Goal: Transaction & Acquisition: Purchase product/service

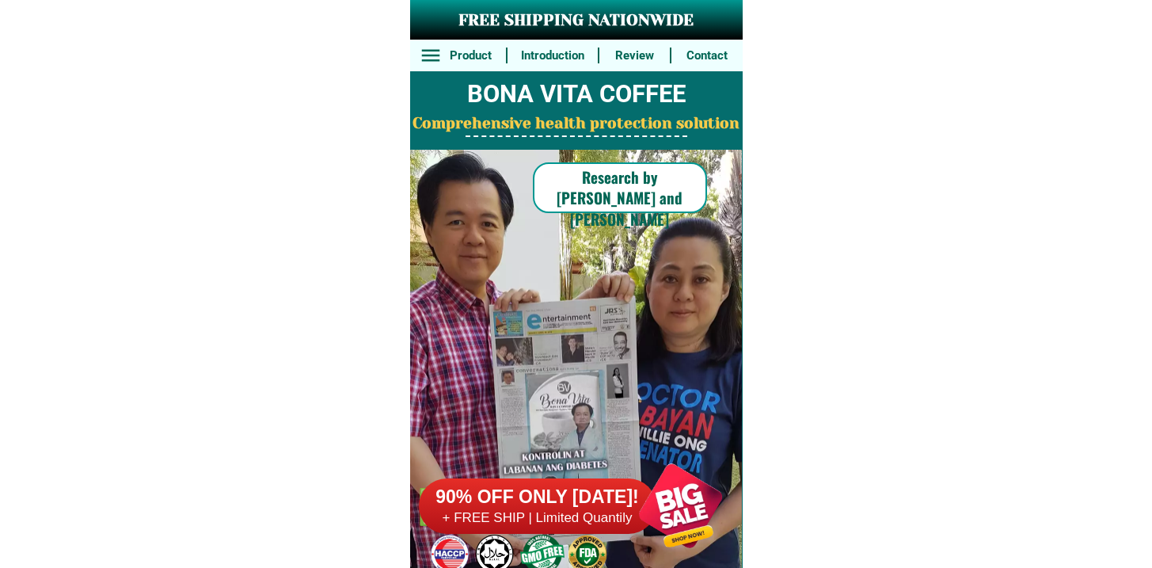
click at [599, 540] on div "90% OFF ONLY [DATE]! + FREE SHIP | Limited Quantily" at bounding box center [581, 505] width 324 height 124
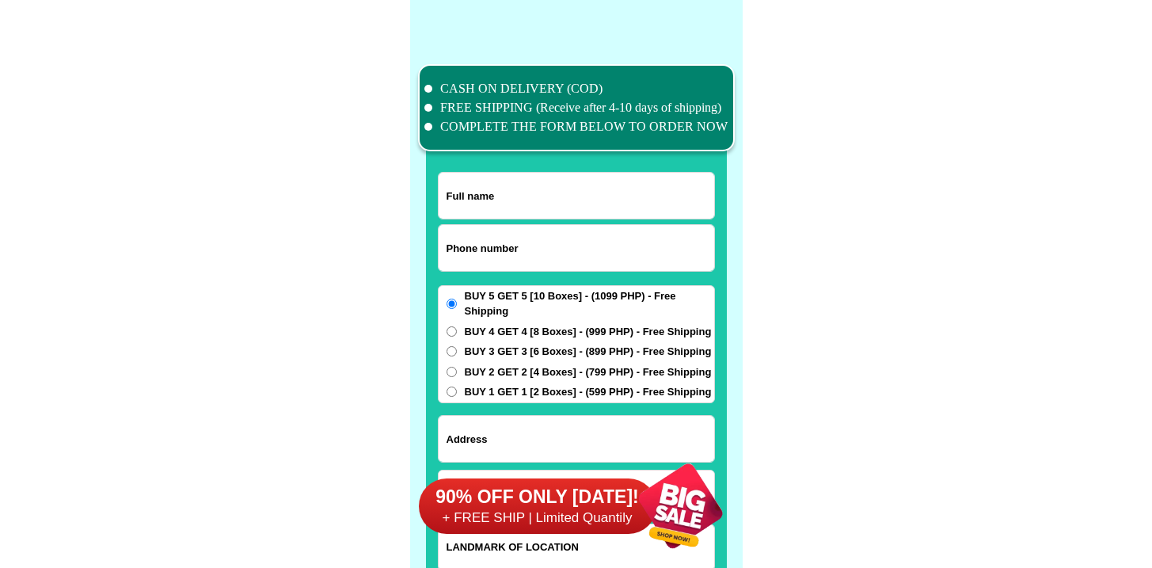
scroll to position [12308, 0]
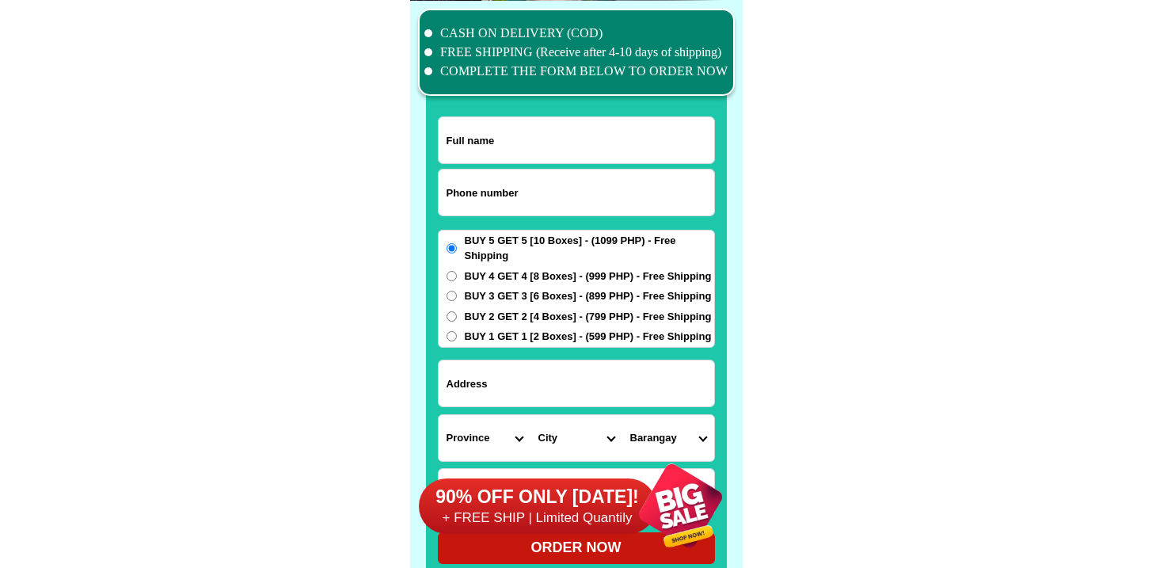
click at [485, 194] on input "Input phone_number" at bounding box center [577, 192] width 276 height 46
paste input "9273569865"
type input "09273569865"
click at [517, 157] on input "Input full_name" at bounding box center [577, 140] width 276 height 46
paste input "[PERSON_NAME]"
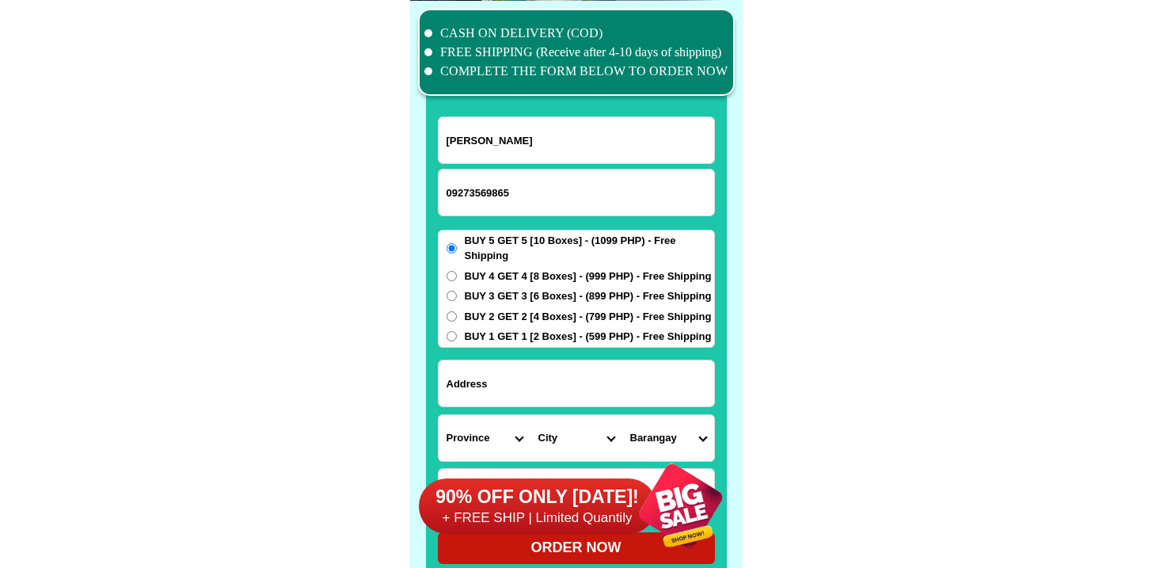
type input "[PERSON_NAME]"
click at [679, 375] on input "Input address" at bounding box center [577, 383] width 276 height 46
paste input "SPC [PERSON_NAME] House"
click at [608, 375] on input "SPC [PERSON_NAME] House" at bounding box center [577, 383] width 276 height 46
click at [568, 383] on input "SPC [PERSON_NAME] House" at bounding box center [577, 383] width 276 height 46
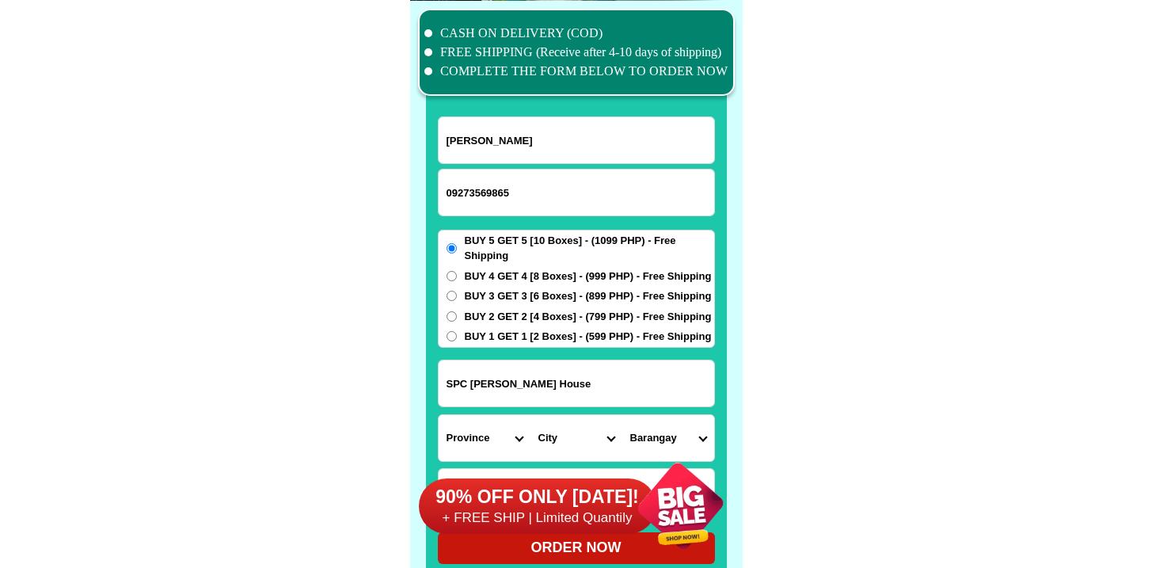
paste input "[PERSON_NAME] , Taytay [GEOGRAPHIC_DATA] [GEOGRAPHIC_DATA]"
type input "SPC [PERSON_NAME] House [GEOGRAPHIC_DATA][PERSON_NAME] , [GEOGRAPHIC_DATA] [GEO…"
click at [610, 381] on input "SPC [PERSON_NAME] House [GEOGRAPHIC_DATA][PERSON_NAME] , [GEOGRAPHIC_DATA] [GEO…" at bounding box center [577, 383] width 276 height 46
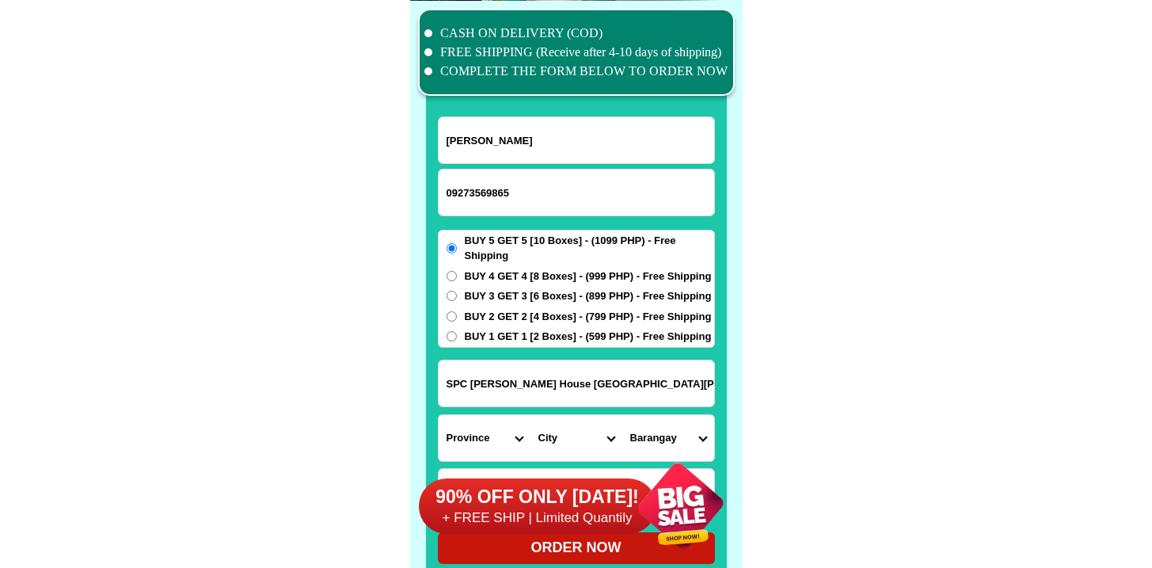
click at [485, 432] on select "Province [GEOGRAPHIC_DATA] [GEOGRAPHIC_DATA] [GEOGRAPHIC_DATA] [GEOGRAPHIC_DATA…" at bounding box center [485, 438] width 92 height 46
select select "63_993"
click at [439, 415] on select "Province [GEOGRAPHIC_DATA] [GEOGRAPHIC_DATA] [GEOGRAPHIC_DATA] [GEOGRAPHIC_DATA…" at bounding box center [485, 438] width 92 height 46
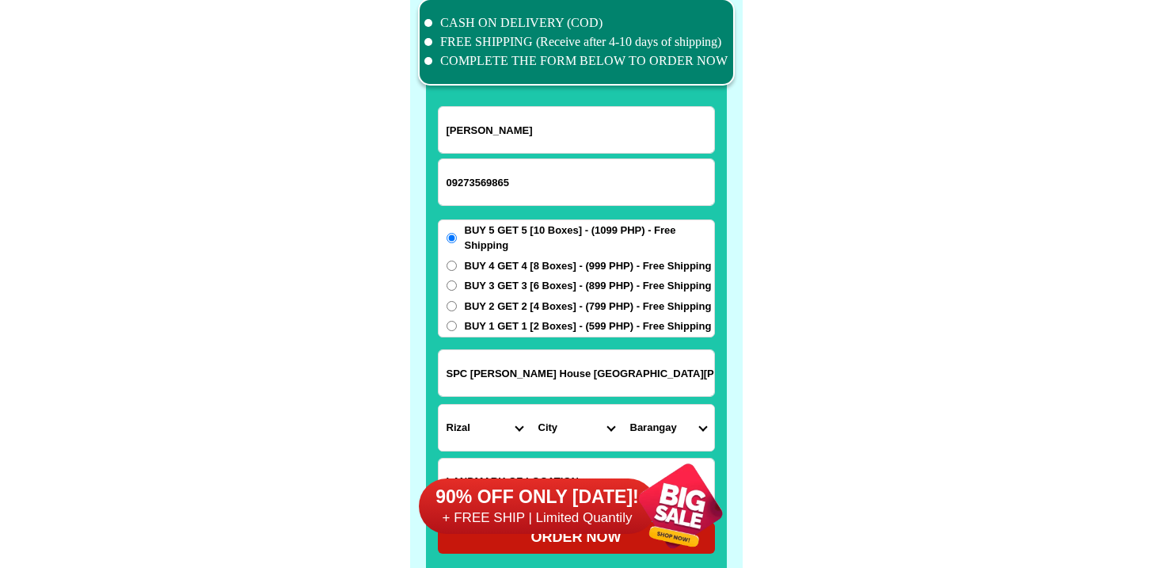
scroll to position [12319, 0]
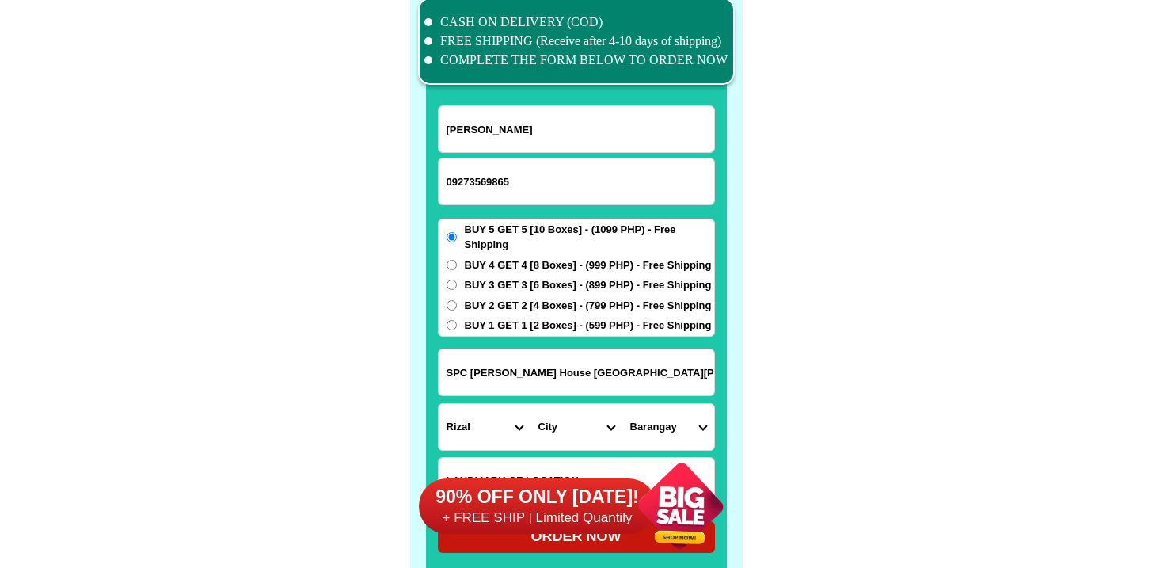
click at [591, 415] on select "City Angono Antipolo-city [GEOGRAPHIC_DATA] [GEOGRAPHIC_DATA] [GEOGRAPHIC_DATA]…" at bounding box center [576, 427] width 92 height 46
select select "63_9936987"
click at [530, 404] on select "City Angono Antipolo-city [GEOGRAPHIC_DATA] [GEOGRAPHIC_DATA] [GEOGRAPHIC_DATA]…" at bounding box center [576, 427] width 92 height 46
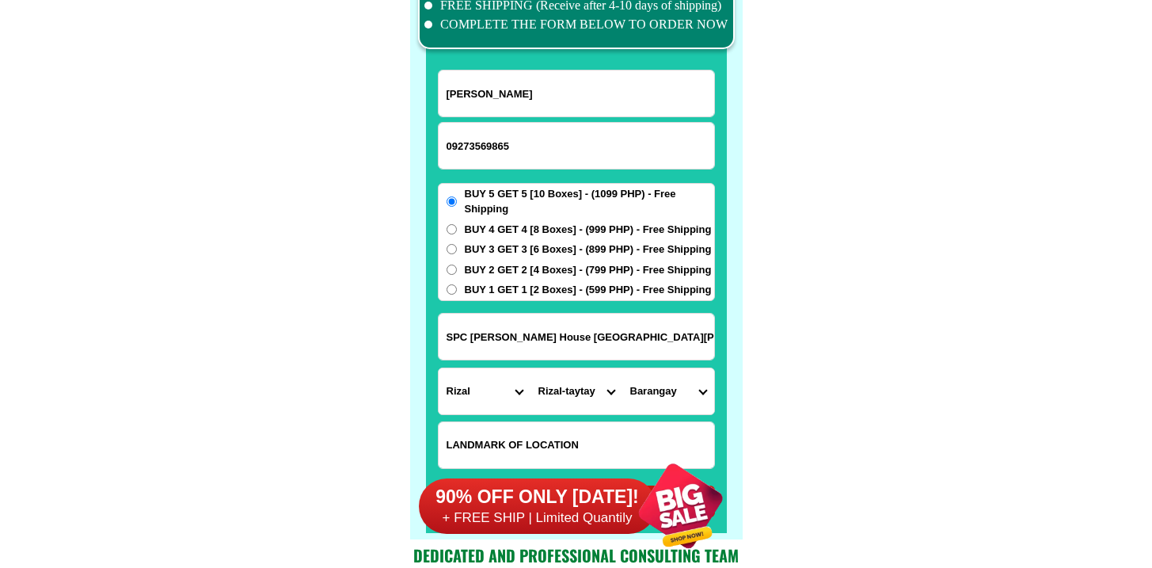
scroll to position [12358, 0]
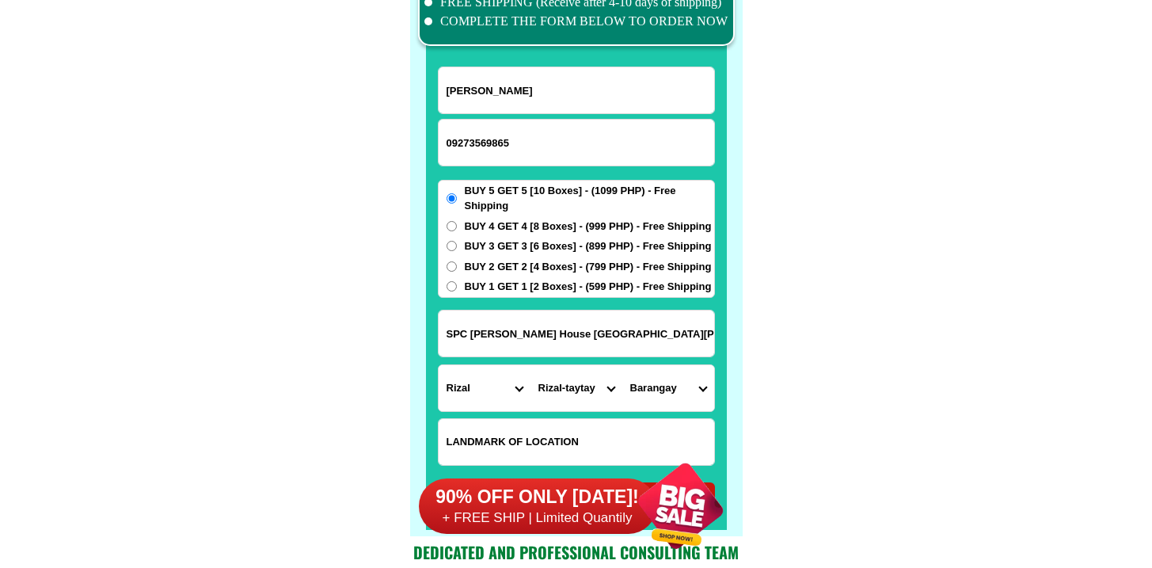
click at [658, 391] on select "Barangay [PERSON_NAME] (pob.) Muzon [GEOGRAPHIC_DATA][PERSON_NAME] [GEOGRAPHIC_…" at bounding box center [668, 388] width 92 height 46
select select "63_99369874558"
click at [622, 365] on select "Barangay [PERSON_NAME] (pob.) Muzon [GEOGRAPHIC_DATA][PERSON_NAME] [GEOGRAPHIC_…" at bounding box center [668, 388] width 92 height 46
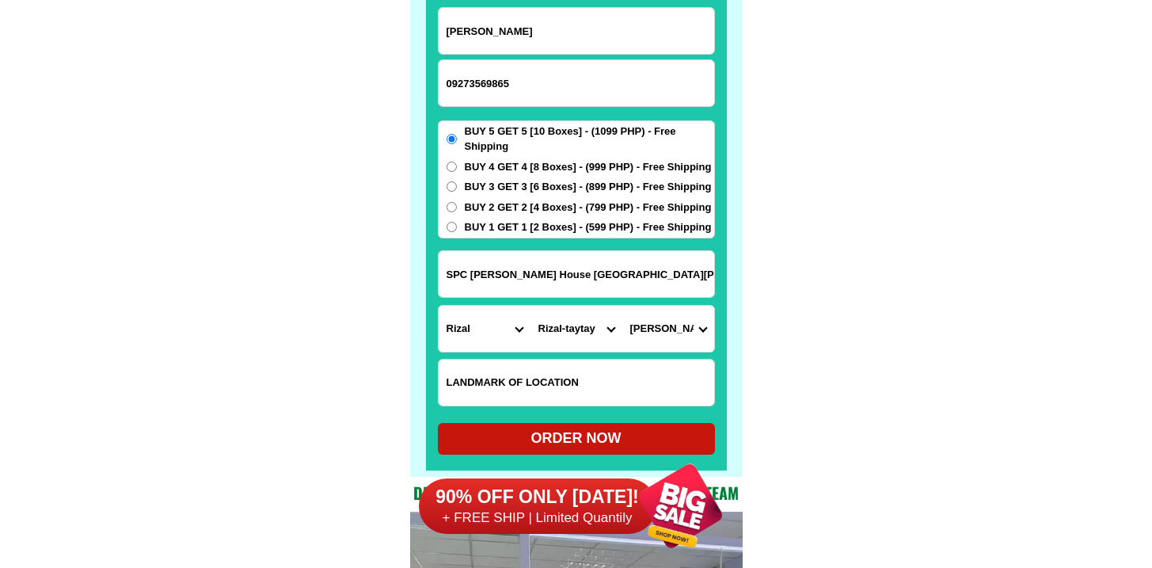
scroll to position [12423, 0]
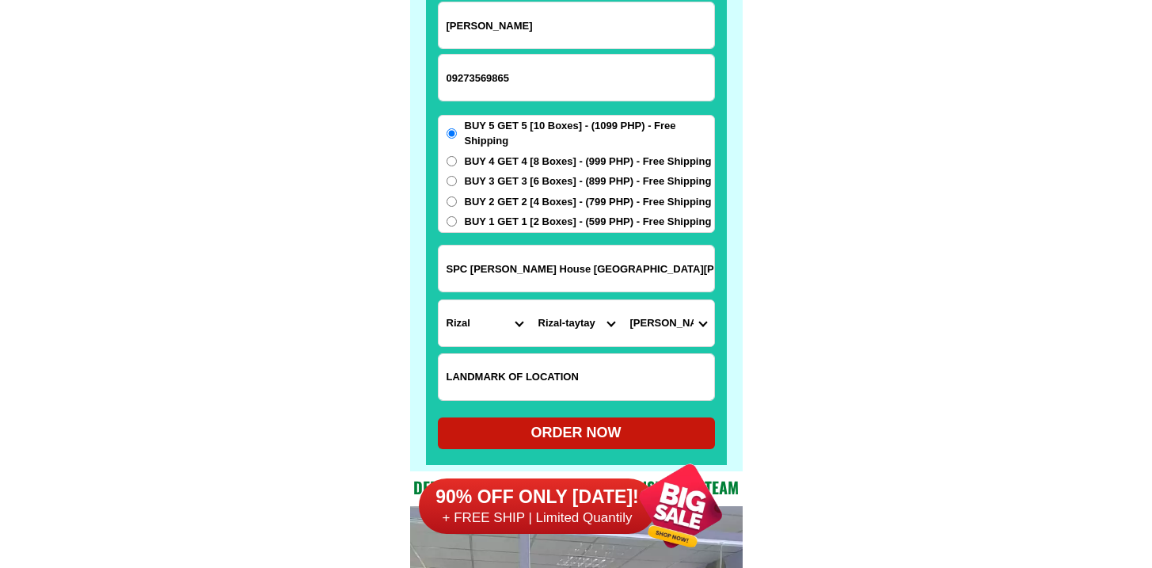
click at [591, 427] on div "ORDER NOW" at bounding box center [576, 432] width 277 height 21
type input "[PERSON_NAME]"
type input "SPC [PERSON_NAME] House [GEOGRAPHIC_DATA][PERSON_NAME] , [GEOGRAPHIC_DATA] [GEO…"
radio input "true"
